Goal: Check status: Check status

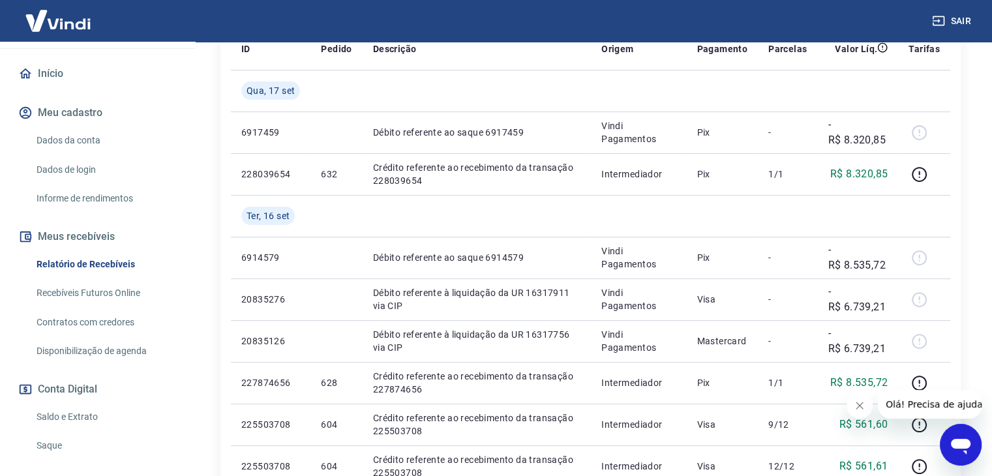
scroll to position [204, 0]
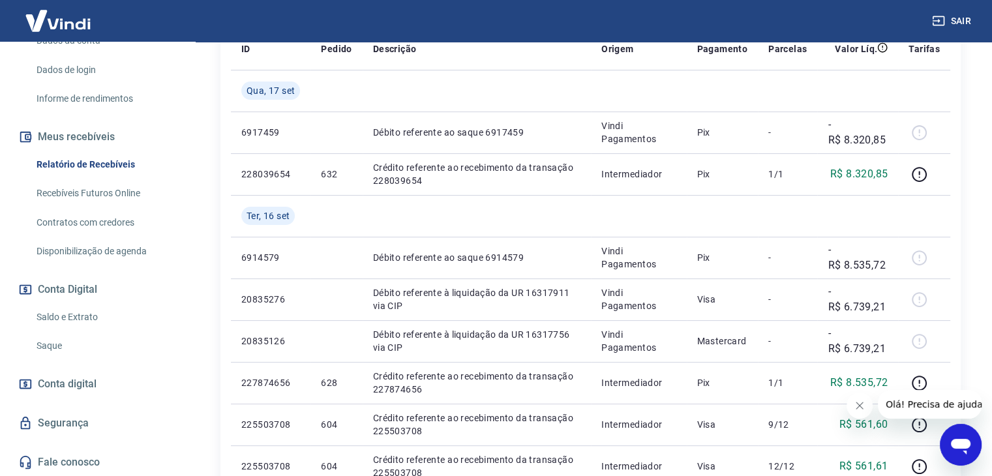
click at [112, 312] on link "Saldo e Extrato" at bounding box center [105, 317] width 148 height 27
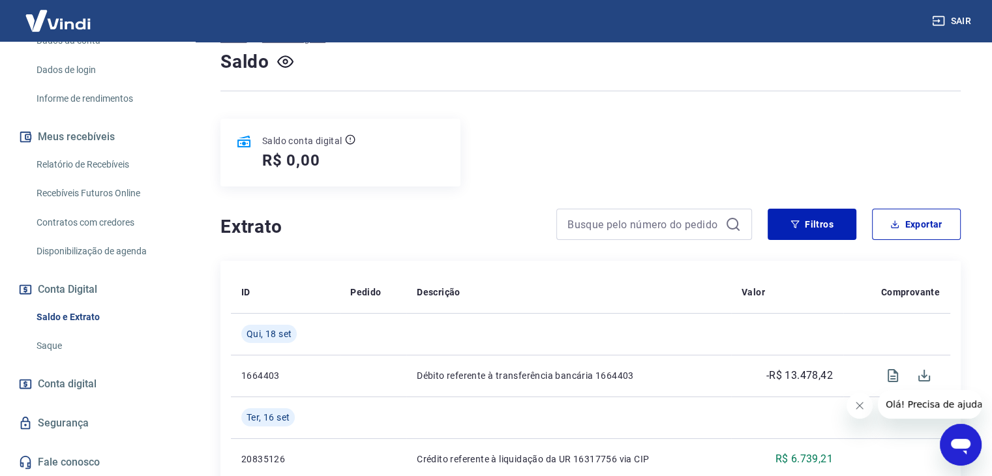
scroll to position [196, 0]
